Goal: Task Accomplishment & Management: Manage account settings

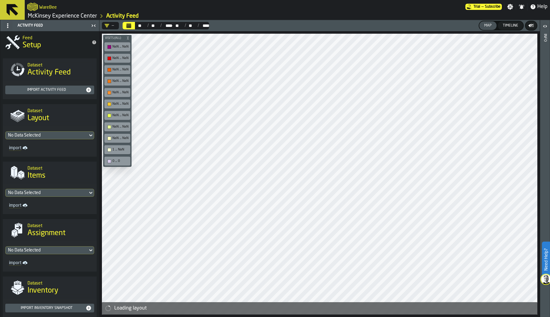
click at [74, 19] on link "McKinsey Experience Center" at bounding box center [62, 16] width 69 height 7
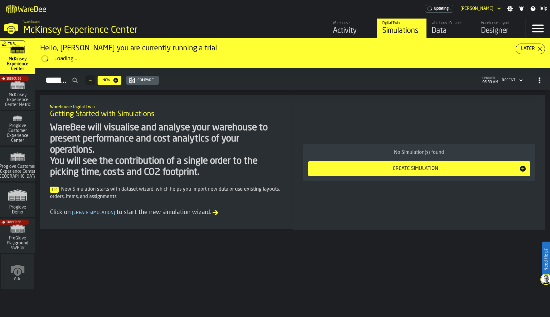
click at [450, 28] on div "Data" at bounding box center [450, 31] width 39 height 10
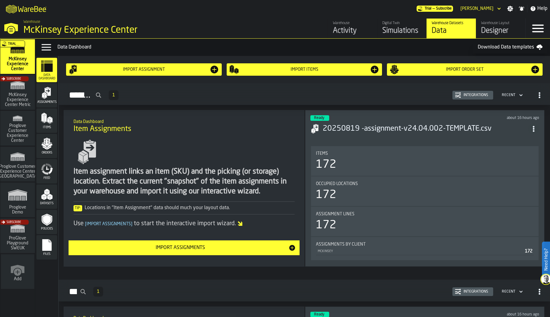
click at [47, 46] on icon "button-toggle-Data Menu" at bounding box center [46, 47] width 12 height 12
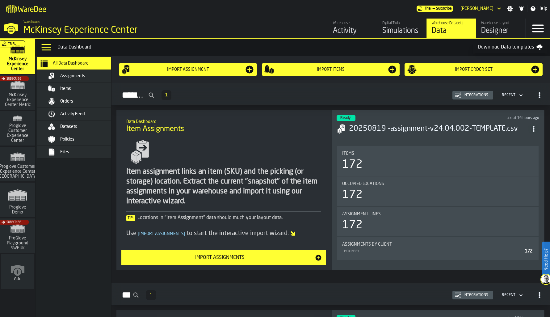
click at [540, 92] on span "button-Assignments" at bounding box center [539, 94] width 11 height 11
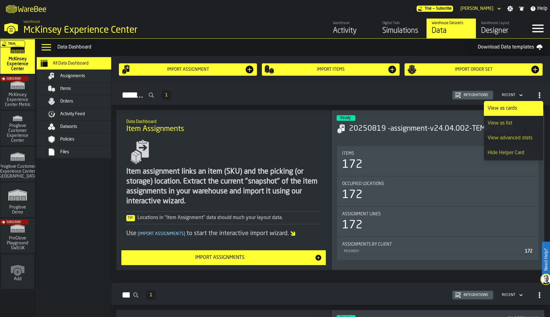
click at [85, 140] on div "Policies" at bounding box center [90, 139] width 60 height 5
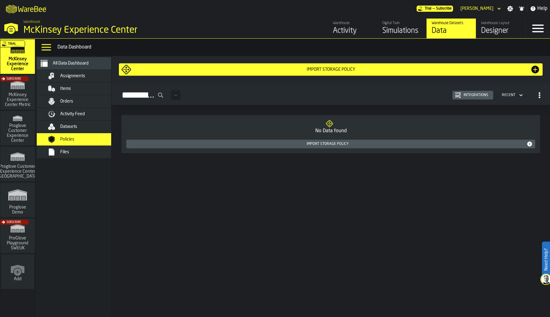
click at [533, 25] on icon "button-toggle-Menu" at bounding box center [537, 29] width 11 height 8
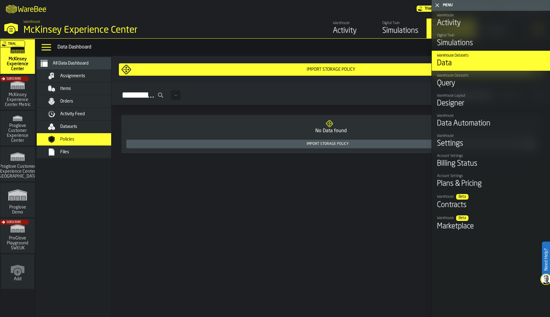
drag, startPoint x: 376, startPoint y: 252, endPoint x: 398, endPoint y: 254, distance: 22.4
click at [376, 252] on div "Import Storage Policy Storage Policy — Integrations Recent No Data found Import…" at bounding box center [330, 186] width 438 height 261
click at [346, 34] on div "Activity" at bounding box center [352, 31] width 39 height 10
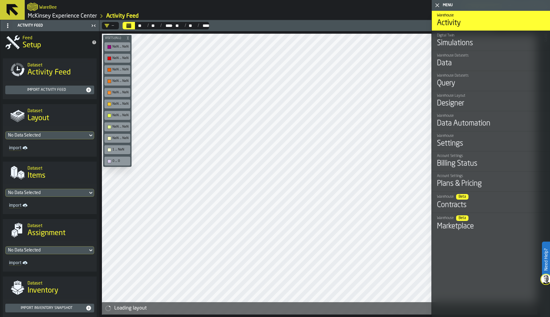
click at [435, 3] on polygon "button-toggle-Close me" at bounding box center [437, 5] width 4 height 4
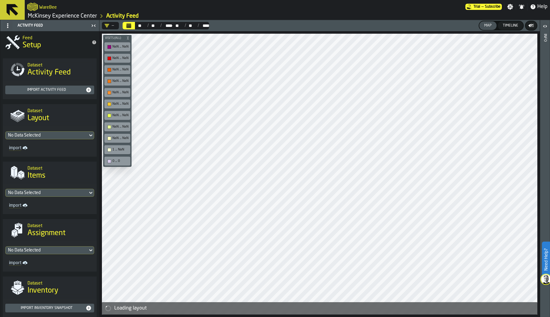
click at [50, 18] on link "McKinsey Experience Center" at bounding box center [62, 16] width 69 height 7
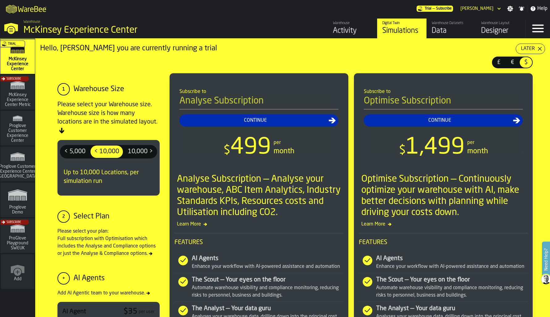
click at [529, 52] on div "Later" at bounding box center [527, 48] width 19 height 7
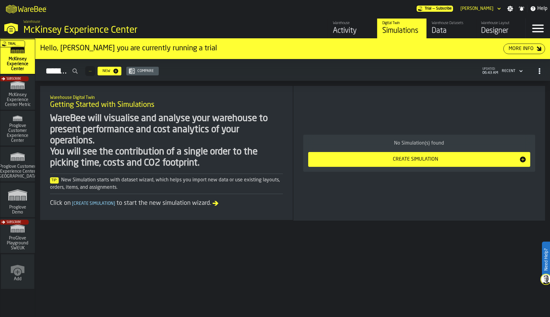
click at [355, 29] on div "Activity" at bounding box center [352, 31] width 39 height 10
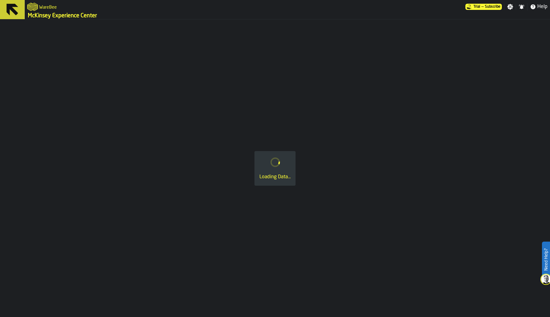
click at [48, 14] on link "McKinsey Experience Center" at bounding box center [62, 15] width 69 height 7
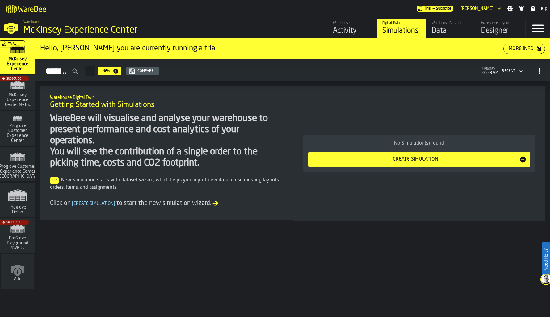
click at [446, 33] on div "Data" at bounding box center [450, 31] width 39 height 10
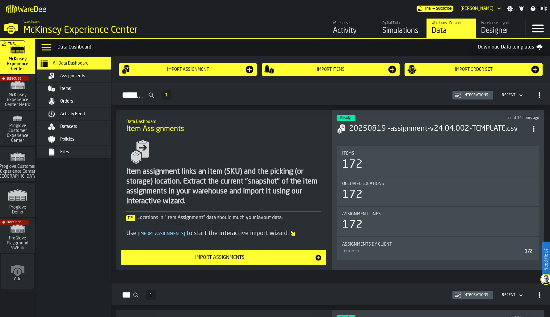
click at [508, 29] on div "Designer" at bounding box center [500, 31] width 39 height 10
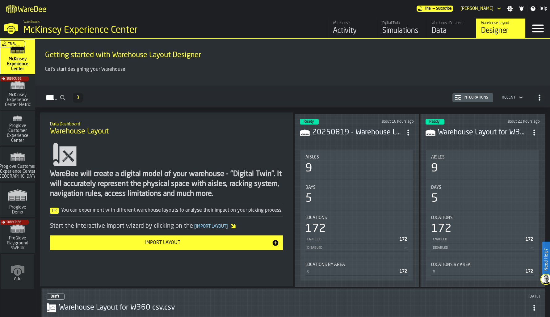
click at [538, 96] on icon "button-Layouts" at bounding box center [539, 97] width 6 height 6
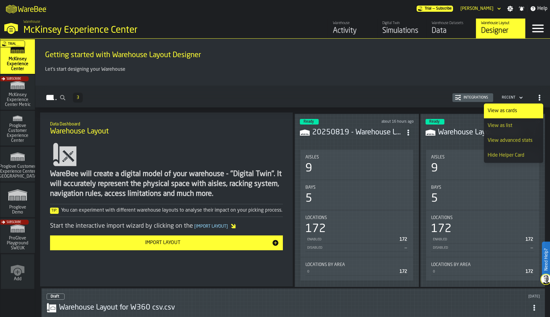
click at [536, 96] on icon "button-Layouts" at bounding box center [539, 97] width 6 height 6
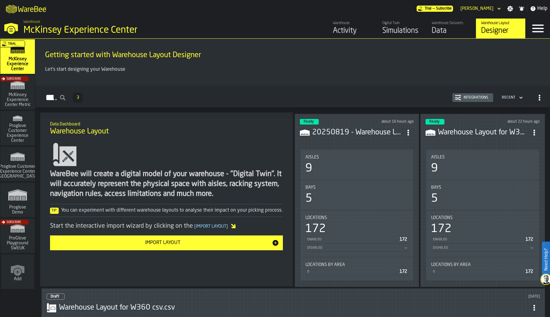
click at [542, 30] on icon "button-toggle-Menu" at bounding box center [537, 28] width 15 height 15
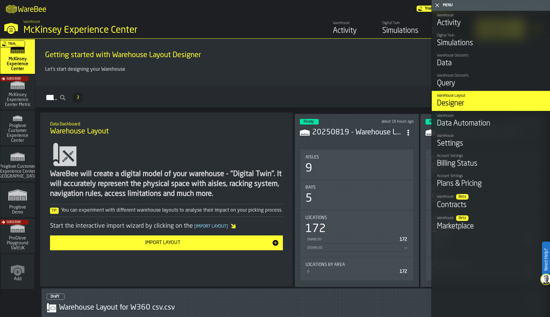
click at [466, 147] on div "Settings" at bounding box center [491, 144] width 108 height 10
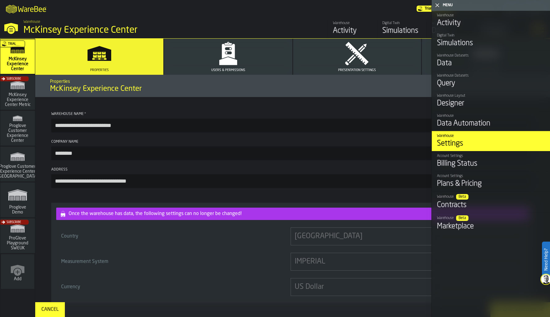
click at [339, 89] on h1 "McKinsey Experience Center" at bounding box center [292, 89] width 485 height 10
drag, startPoint x: 541, startPoint y: 0, endPoint x: 438, endPoint y: 4, distance: 103.2
click at [438, 4] on polygon "button-toggle-Close me" at bounding box center [437, 5] width 4 height 4
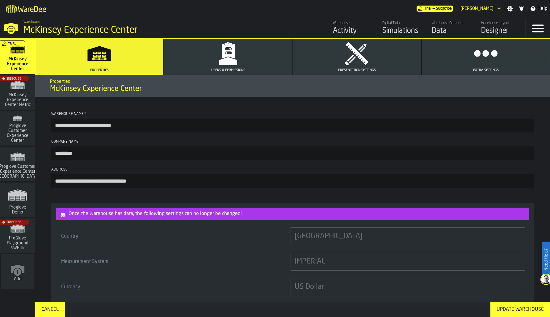
click at [484, 55] on circle "button" at bounding box center [485, 53] width 9 height 9
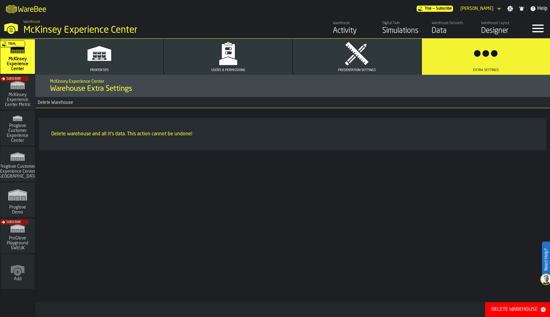
click at [339, 58] on button "Presentation Settings" at bounding box center [357, 57] width 128 height 36
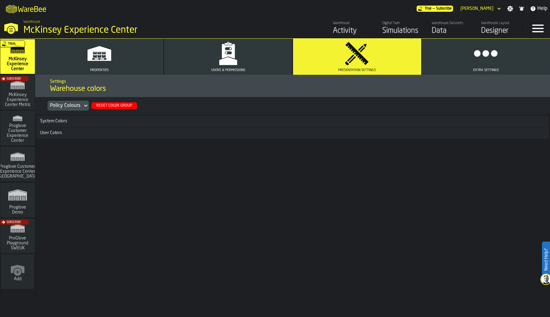
click at [268, 62] on button "Users & Permissions" at bounding box center [228, 57] width 128 height 36
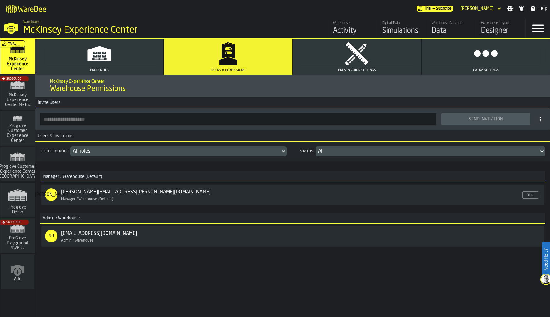
drag, startPoint x: 394, startPoint y: 307, endPoint x: 390, endPoint y: 308, distance: 4.4
click at [394, 308] on div "McKinsey Experience Center Warehouse Permissions Invite Users Send Invitation U…" at bounding box center [292, 196] width 514 height 242
click at [151, 126] on div "Send Invitation" at bounding box center [292, 119] width 514 height 22
click at [541, 124] on span at bounding box center [540, 119] width 10 height 10
click at [541, 117] on icon at bounding box center [539, 119] width 5 height 5
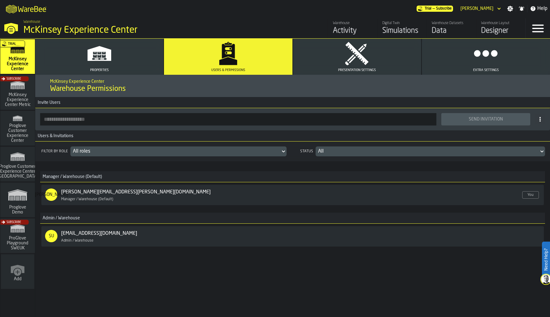
click at [394, 125] on input "button-toolbar-" at bounding box center [238, 119] width 396 height 12
paste input "**********"
type input "**********"
click at [458, 119] on div "Send Invitation" at bounding box center [485, 119] width 81 height 5
click at [410, 262] on div "Filter by role All roles Status All Manager / Warehouse (Default) JO [EMAIL_ADD…" at bounding box center [292, 209] width 514 height 137
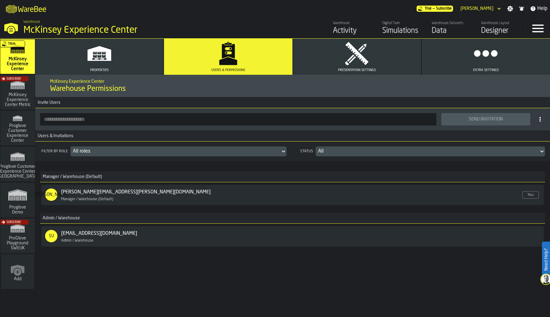
click at [386, 123] on input "button-toolbar-" at bounding box center [238, 119] width 396 height 12
paste input "**********"
type input "**********"
click at [456, 119] on div "Send Invitation" at bounding box center [485, 119] width 81 height 5
click at [400, 120] on input "button-toolbar-" at bounding box center [238, 119] width 396 height 12
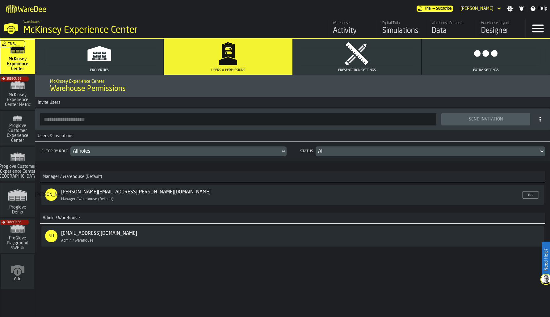
paste input "**********"
type input "**********"
click at [463, 120] on div "Send Invitation" at bounding box center [485, 119] width 81 height 5
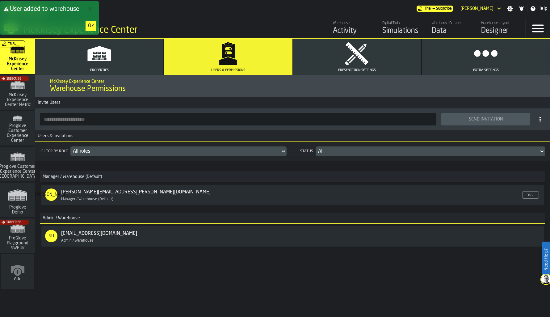
click at [87, 7] on div "User added to warehouse" at bounding box center [49, 9] width 94 height 9
click at [88, 8] on polygon "Close Error" at bounding box center [90, 9] width 4 height 4
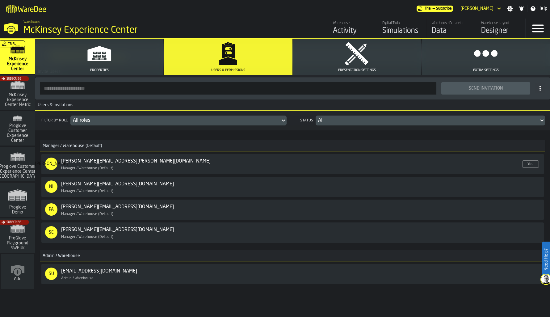
scroll to position [47, 0]
